Goal: Task Accomplishment & Management: Manage account settings

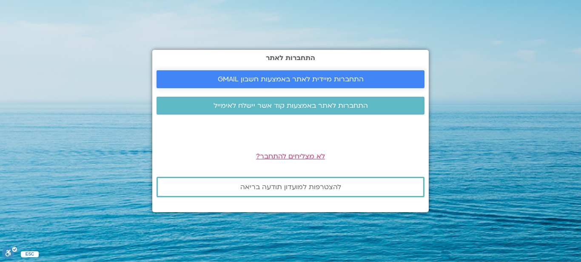
click at [276, 77] on span "התחברות מיידית לאתר באמצעות חשבון GMAIL" at bounding box center [291, 79] width 146 height 8
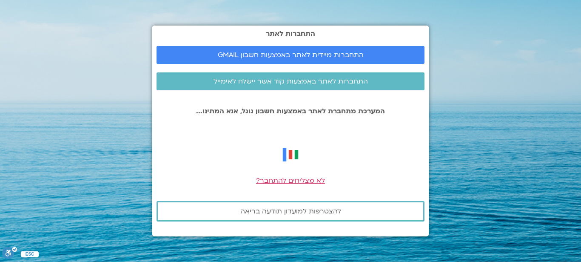
click at [275, 134] on div "התחברות לאתר התחברות מיידית לאתר באמצעות חשבון GMAIL התחברות לאתר באמצעות קוד א…" at bounding box center [290, 131] width 277 height 211
click at [287, 146] on img at bounding box center [291, 155] width 24 height 24
click at [300, 159] on img at bounding box center [291, 155] width 24 height 24
click at [305, 181] on span "לא מצליחים להתחבר?" at bounding box center [290, 180] width 69 height 9
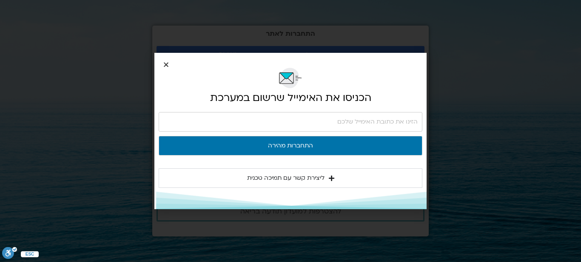
click at [163, 63] on div "הכניסו את האימייל שרשום במערכת התחברות מהירה ליצירת קשר עם תמיכה טכנית אנא כתבו…" at bounding box center [290, 131] width 272 height 157
click at [164, 64] on icon "Close" at bounding box center [166, 64] width 6 height 6
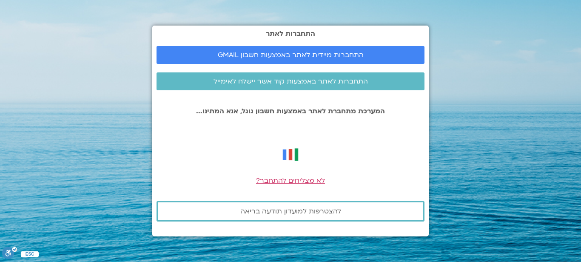
click at [285, 148] on img at bounding box center [291, 155] width 24 height 24
click at [275, 82] on span "התחברות לאתר באמצעות קוד אשר יישלח לאימייל" at bounding box center [291, 81] width 154 height 8
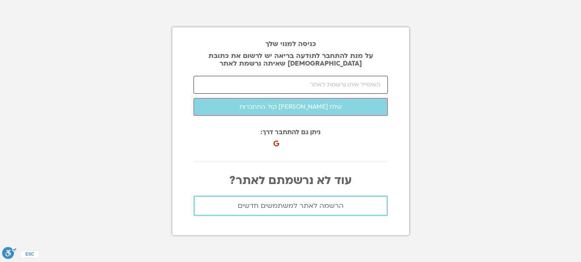
click at [283, 80] on input "email" at bounding box center [291, 85] width 194 height 18
type input "ר"
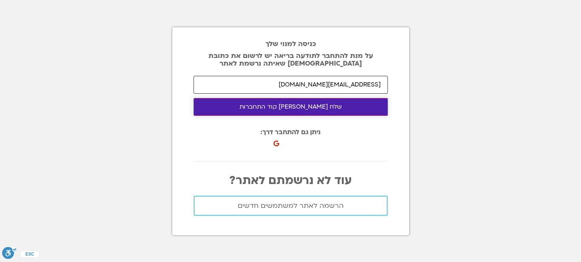
type input "[EMAIL_ADDRESS][DOMAIN_NAME]"
click at [283, 108] on button "שלח [PERSON_NAME] קוד התחברות" at bounding box center [291, 107] width 194 height 18
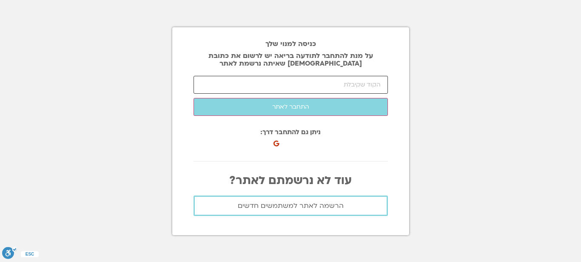
click at [300, 83] on input "number" at bounding box center [291, 85] width 194 height 18
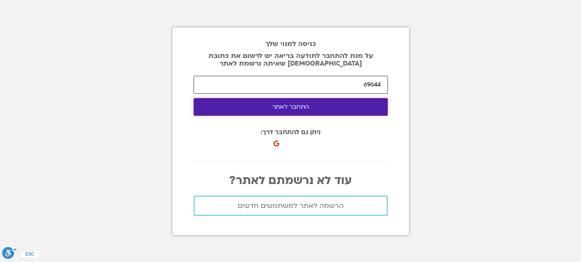
type input "69644"
click at [311, 107] on button "התחבר לאתר" at bounding box center [291, 107] width 194 height 18
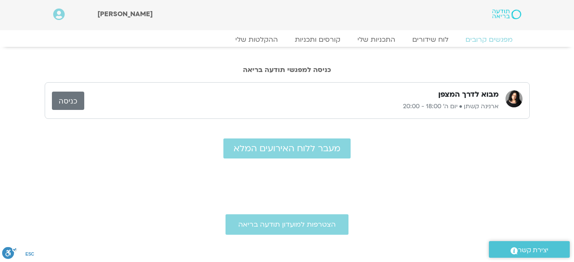
click at [76, 103] on link "כניסה" at bounding box center [68, 100] width 32 height 18
